Goal: Information Seeking & Learning: Learn about a topic

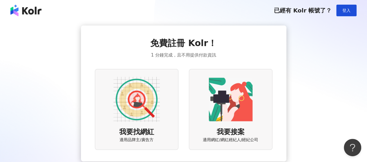
click at [345, 2] on div "已經有 Kolr 帳號了？ 登入" at bounding box center [183, 10] width 367 height 21
click at [345, 6] on button "登入" at bounding box center [347, 11] width 20 height 12
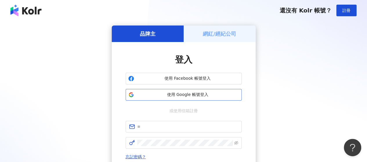
click at [188, 94] on span "使用 Google 帳號登入" at bounding box center [187, 95] width 103 height 6
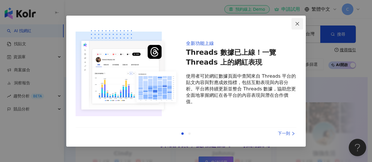
click at [298, 22] on icon "close" at bounding box center [296, 23] width 3 height 3
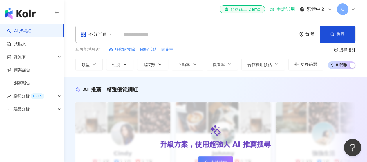
click at [157, 34] on input "search" at bounding box center [208, 34] width 174 height 11
click at [137, 30] on input "search" at bounding box center [208, 34] width 174 height 11
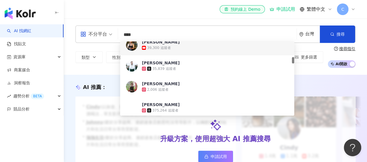
scroll to position [203, 0]
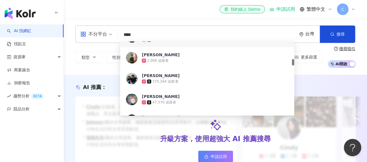
type input "****"
click at [141, 7] on div "el-icon-cs 預約線上 Demo 申請試用 繁體中文 C" at bounding box center [215, 9] width 280 height 19
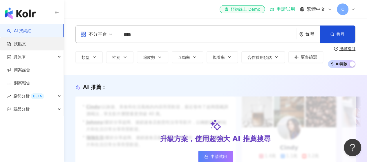
click at [24, 43] on link "找貼文" at bounding box center [16, 44] width 19 height 6
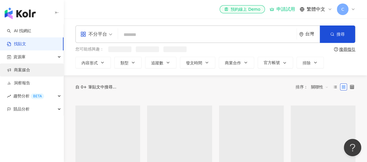
click at [26, 69] on link "商案媒合" at bounding box center [18, 70] width 23 height 6
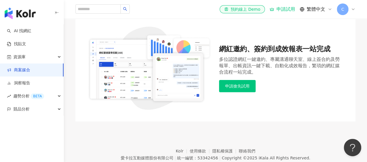
scroll to position [58, 0]
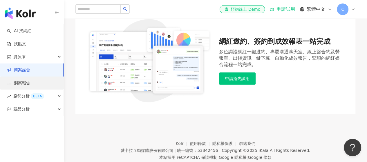
click at [28, 82] on link "洞察報告" at bounding box center [18, 83] width 23 height 6
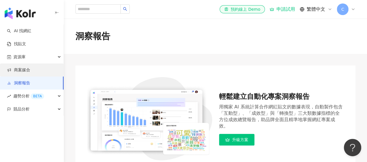
click at [30, 71] on link "商案媒合" at bounding box center [18, 70] width 23 height 6
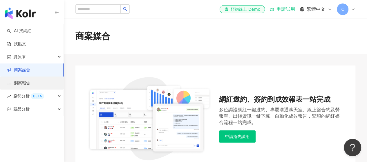
click at [24, 82] on link "洞察報告" at bounding box center [18, 83] width 23 height 6
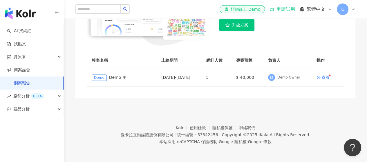
scroll to position [115, 0]
click at [324, 79] on div "查看" at bounding box center [326, 77] width 8 height 4
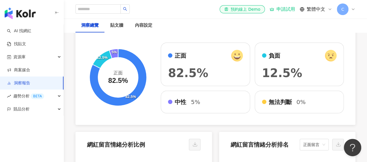
scroll to position [1045, 0]
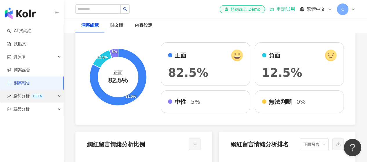
click at [23, 93] on span "趨勢分析 BETA" at bounding box center [28, 96] width 31 height 13
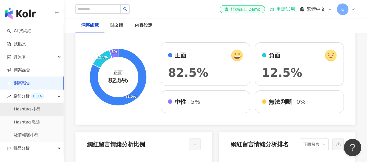
click at [30, 111] on link "Hashtag 排行" at bounding box center [27, 110] width 26 height 6
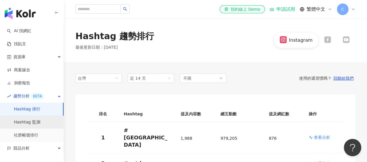
click at [35, 125] on link "Hashtag 監測" at bounding box center [27, 123] width 26 height 6
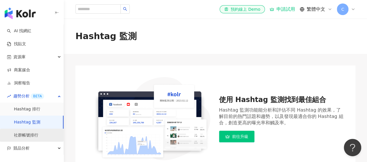
click at [33, 139] on link "社群帳號排行" at bounding box center [26, 136] width 24 height 6
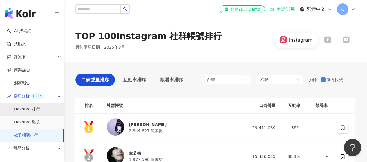
click at [26, 112] on link "Hashtag 排行" at bounding box center [27, 110] width 26 height 6
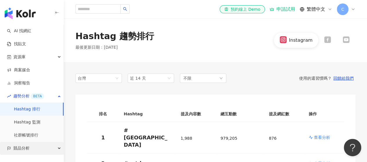
click at [21, 154] on span "競品分析" at bounding box center [21, 148] width 16 height 13
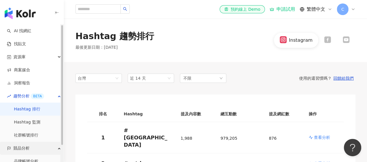
click at [20, 149] on span "競品分析" at bounding box center [21, 148] width 16 height 13
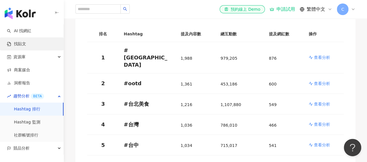
scroll to position [59, 0]
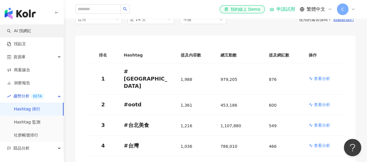
click at [27, 29] on link "AI 找網紅" at bounding box center [19, 31] width 24 height 6
